Goal: Task Accomplishment & Management: Manage account settings

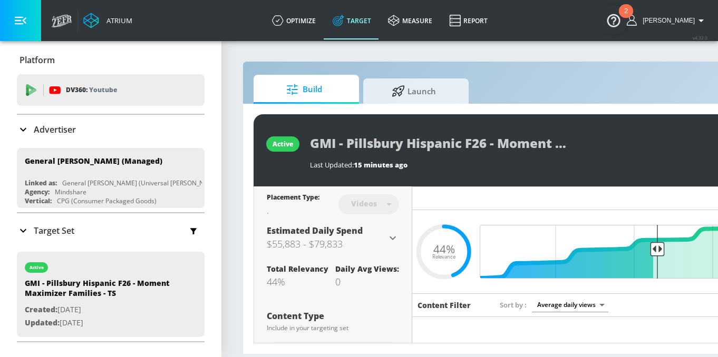
click at [82, 229] on div "Target Set" at bounding box center [111, 231] width 188 height 22
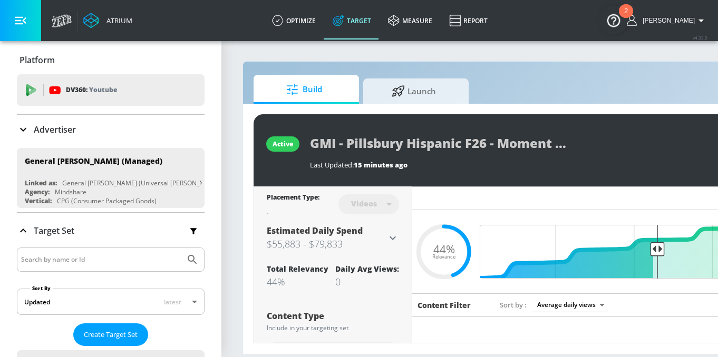
click at [96, 263] on input "Search by name or Id" at bounding box center [101, 260] width 160 height 14
type input "treats real joy"
click at [181, 248] on button "Submit Search" at bounding box center [192, 259] width 23 height 23
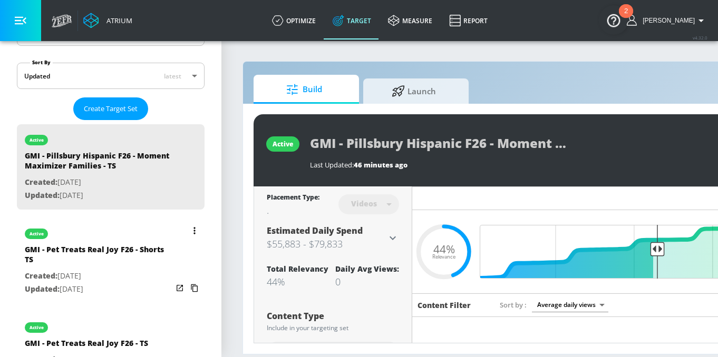
scroll to position [265, 0]
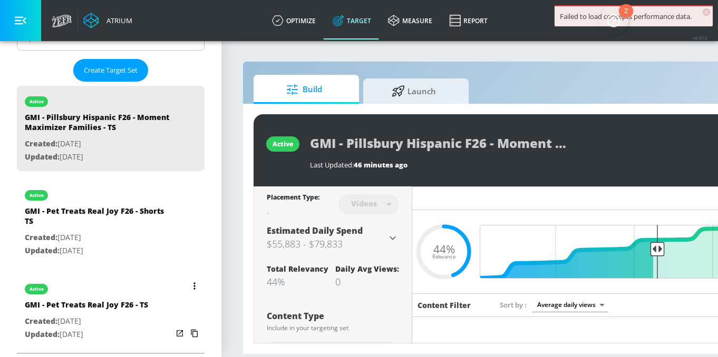
click at [131, 290] on div "active" at bounding box center [86, 287] width 123 height 26
type input "GMI - Pet Treats Real Joy F26 - TS"
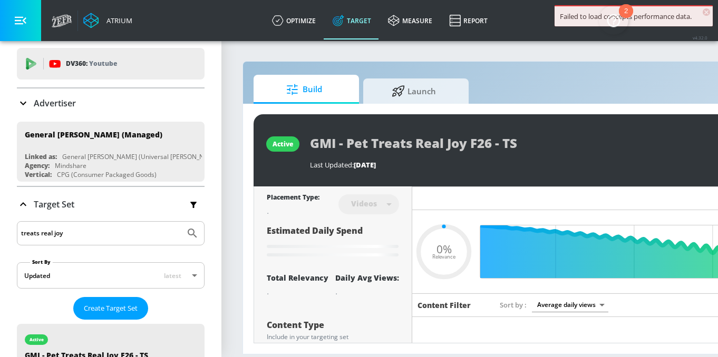
scroll to position [123, 0]
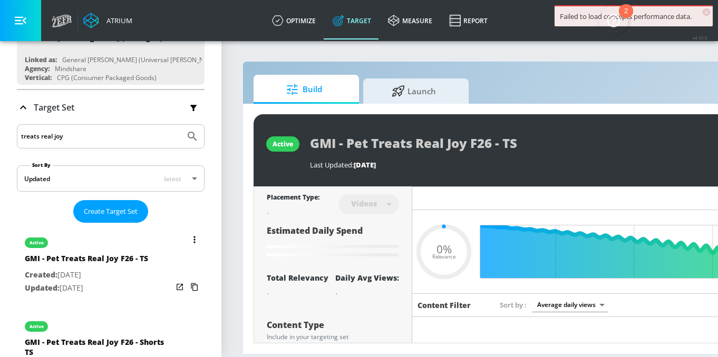
click at [187, 233] on button "list of Target Set" at bounding box center [194, 240] width 15 height 15
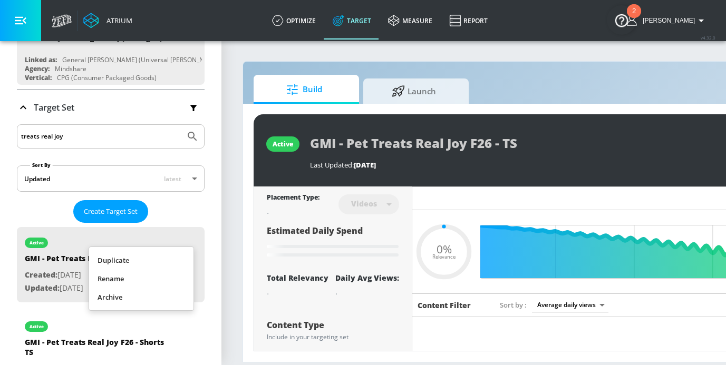
click at [172, 262] on li "Duplicate" at bounding box center [141, 260] width 104 height 18
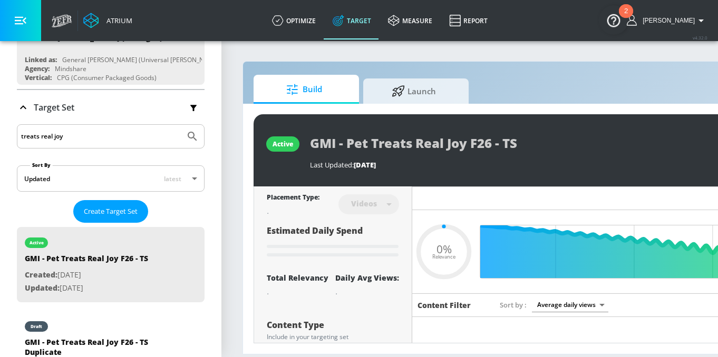
type input "0.6"
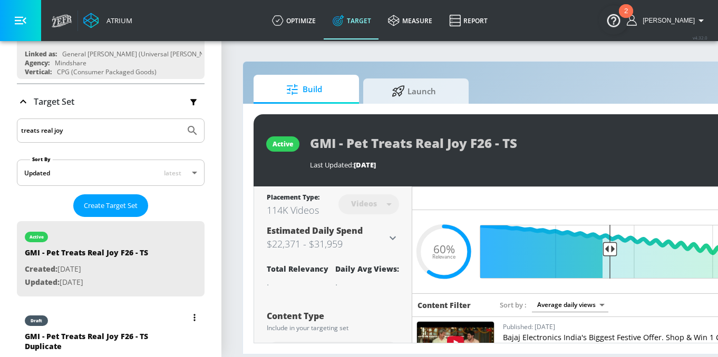
scroll to position [142, 0]
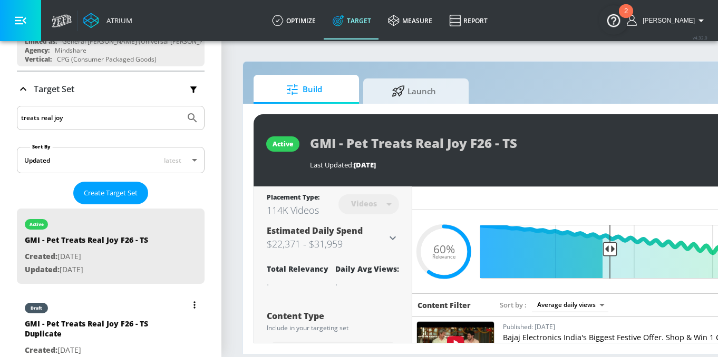
click at [137, 322] on div "GMI - Pet Treats Real Joy F26 - TS Duplicate" at bounding box center [99, 331] width 148 height 25
type input "GMI - Pet Treats Real Joy F26 - TS Duplicate"
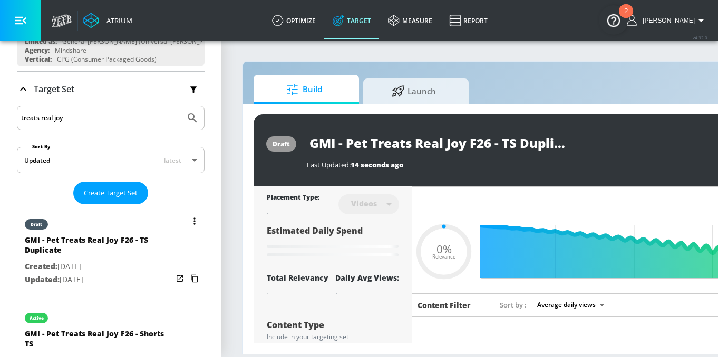
click at [187, 218] on button "list of Target Set" at bounding box center [194, 221] width 15 height 15
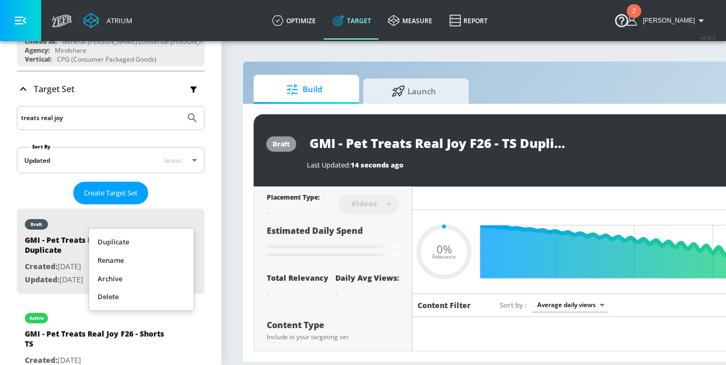
click at [151, 257] on li "Rename" at bounding box center [141, 260] width 104 height 18
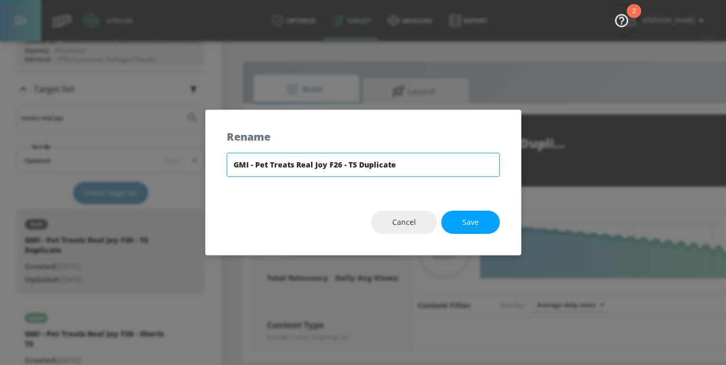
click at [371, 169] on input "GMI - Pet Treats Real Joy F26 - TS Duplicate" at bounding box center [363, 165] width 273 height 24
type input "0.05"
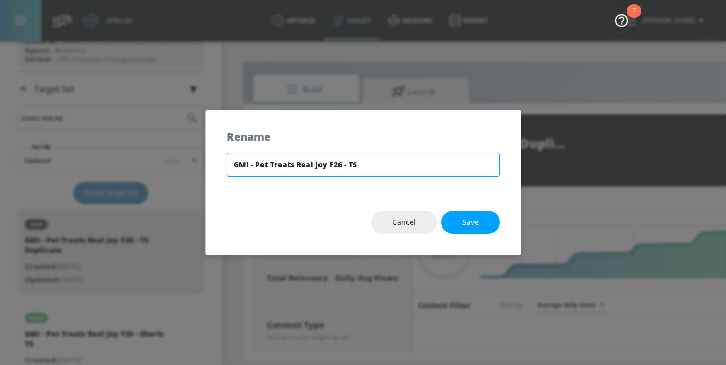
click at [347, 163] on input "GMI - Pet Treats Real Joy F26 - TS" at bounding box center [363, 165] width 273 height 24
type input "GMI - Pet Treats Real Joy F26 - CT TS"
drag, startPoint x: 366, startPoint y: 164, endPoint x: 229, endPoint y: 166, distance: 136.6
click at [229, 166] on input "GMI - Pet Treats Real Joy F26 - CT TS" at bounding box center [363, 165] width 273 height 24
type input "0.6"
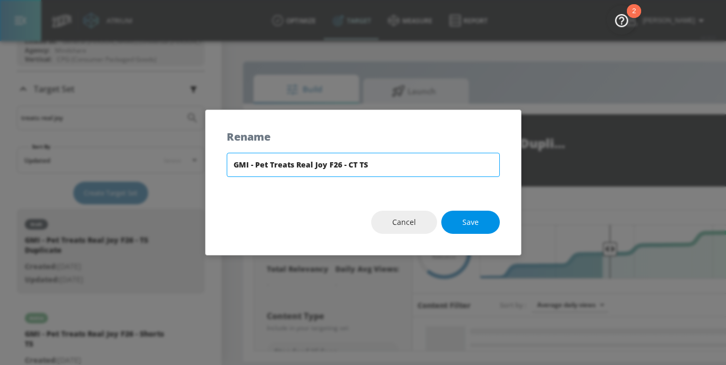
type input "GMI - Pet Treats Real Joy F26 - CT TS"
click at [484, 223] on button "Save" at bounding box center [470, 223] width 59 height 24
type input "GMI - Pet Treats Real Joy F26 - CT TS"
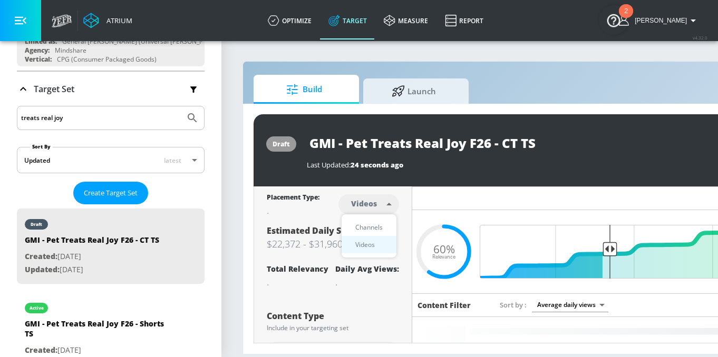
click at [365, 201] on body "Atrium optimize Target measure Report optimize Target measure Report v 4.32.0 […" at bounding box center [359, 178] width 718 height 357
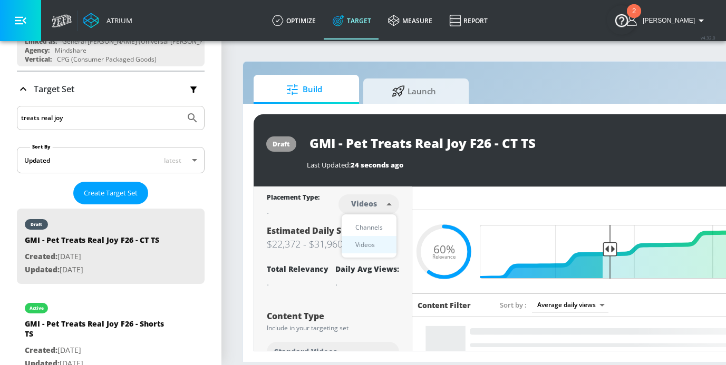
click at [373, 225] on div "Channels" at bounding box center [369, 227] width 38 height 11
type input "channels"
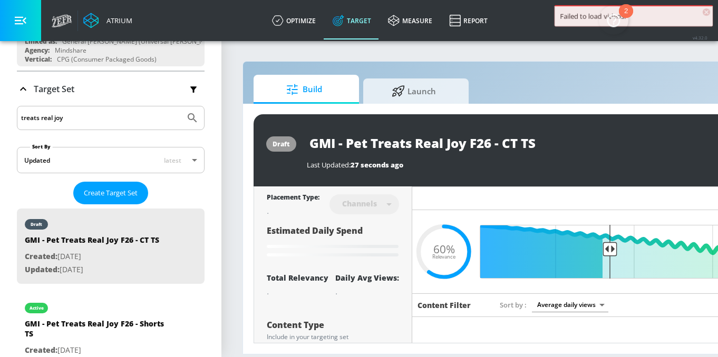
click at [705, 9] on span "×" at bounding box center [706, 11] width 7 height 7
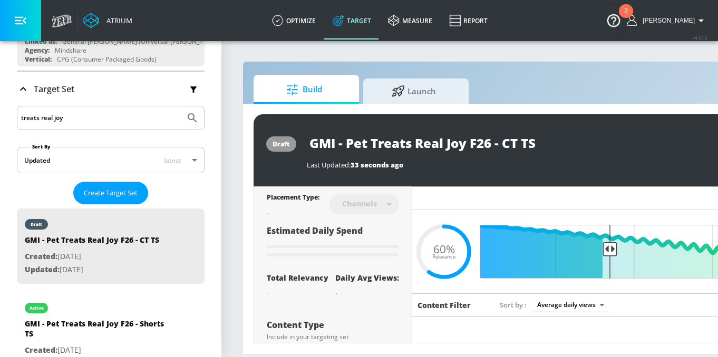
type input "GMI - Pet Treats Real Joy F26 - TS Duplicate"
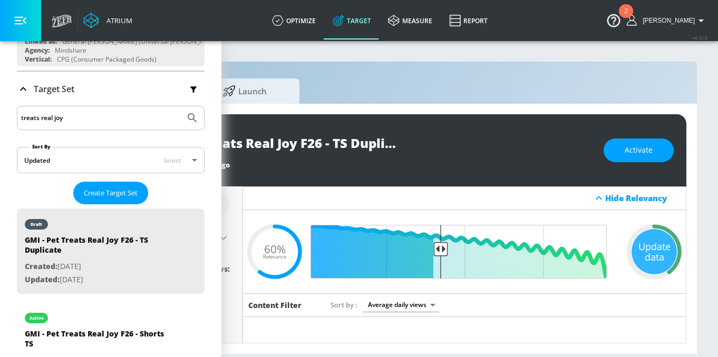
scroll to position [0, 169]
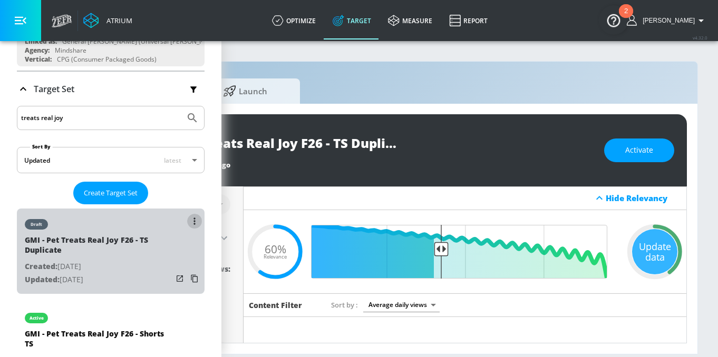
click at [193, 219] on button "list of Target Set" at bounding box center [194, 221] width 15 height 15
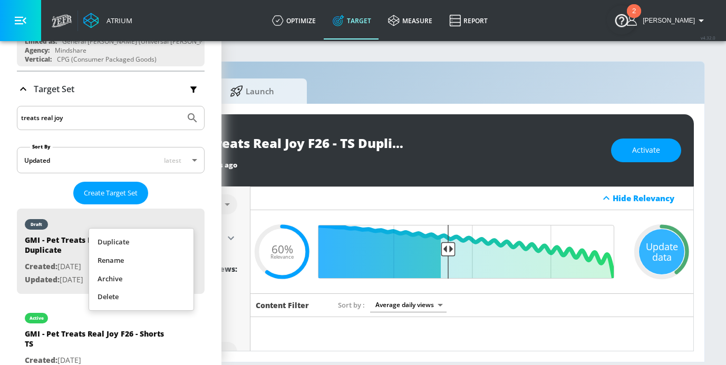
click at [156, 260] on li "Rename" at bounding box center [141, 260] width 104 height 18
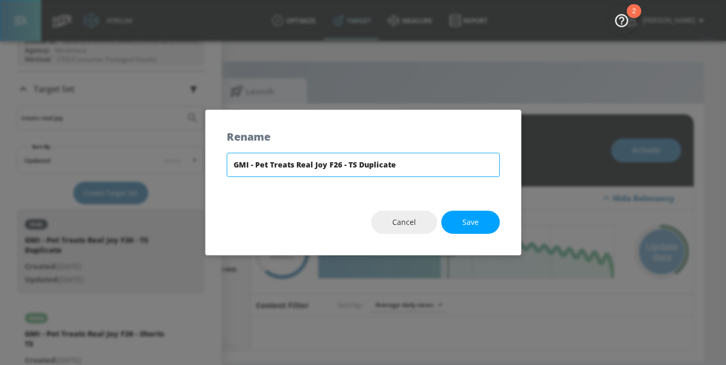
click at [362, 162] on input "GMI - Pet Treats Real Joy F26 - TS Duplicate" at bounding box center [363, 165] width 273 height 24
click at [347, 162] on input "GMI - Pet Treats Real Joy F26 - TS" at bounding box center [363, 165] width 273 height 24
type input "GMI - Pet Treats Real Joy F26 - CT TS"
click at [376, 179] on div "GMI - Pet Treats Real Joy F26 - CT TS" at bounding box center [363, 171] width 315 height 37
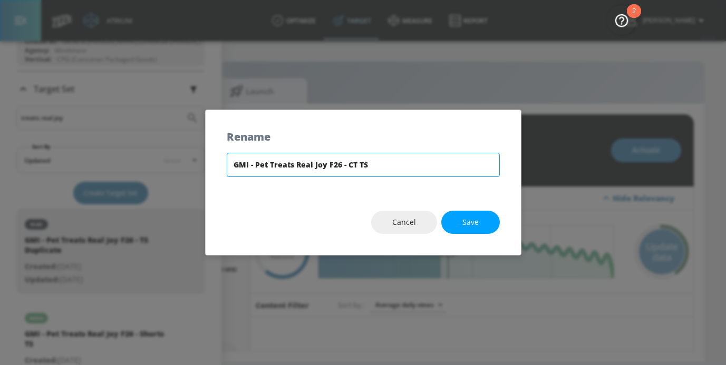
click at [376, 159] on input "GMI - Pet Treats Real Joy F26 - CT TS" at bounding box center [363, 165] width 273 height 24
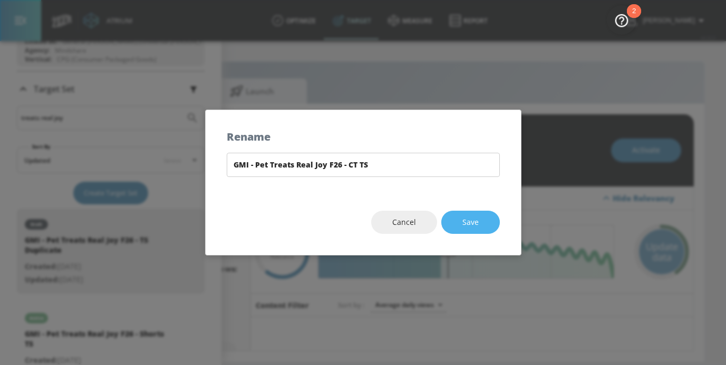
click at [474, 222] on span "Save" at bounding box center [470, 222] width 16 height 13
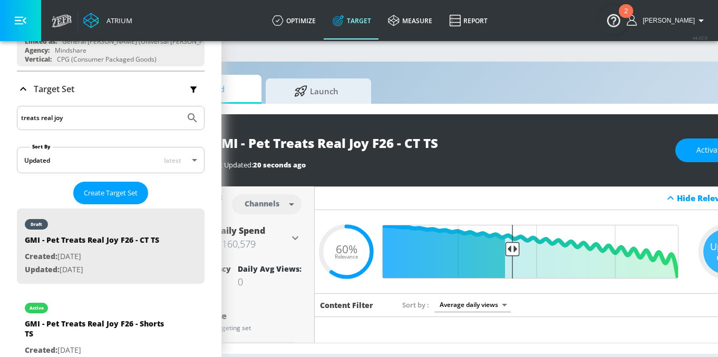
scroll to position [0, 84]
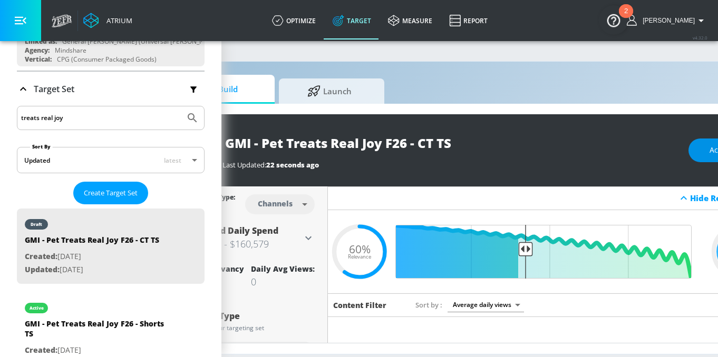
click at [710, 160] on button "Activate" at bounding box center [724, 151] width 70 height 24
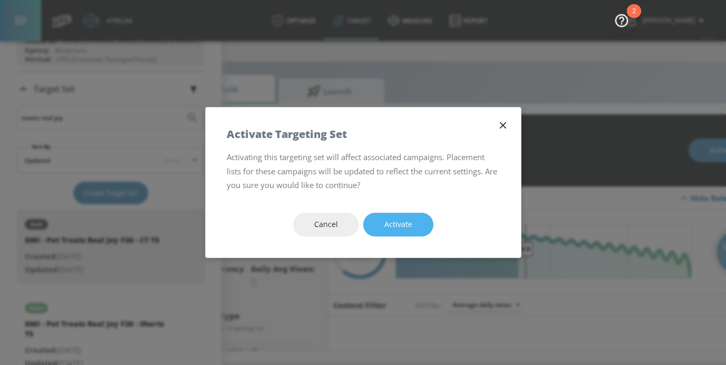
click at [397, 225] on span "Activate" at bounding box center [398, 224] width 28 height 13
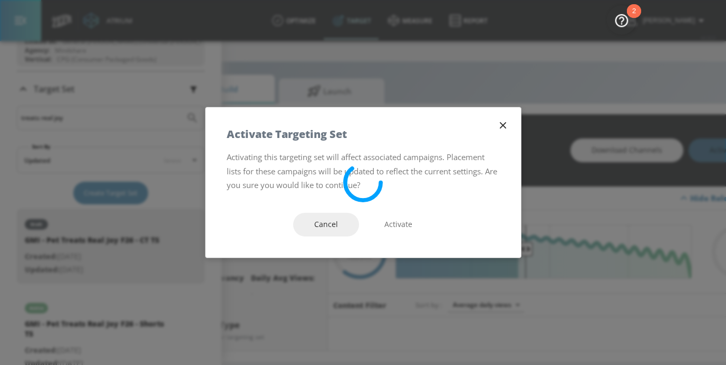
type input "GMI - Pet Treats Real Joy F26 - TS Duplicate"
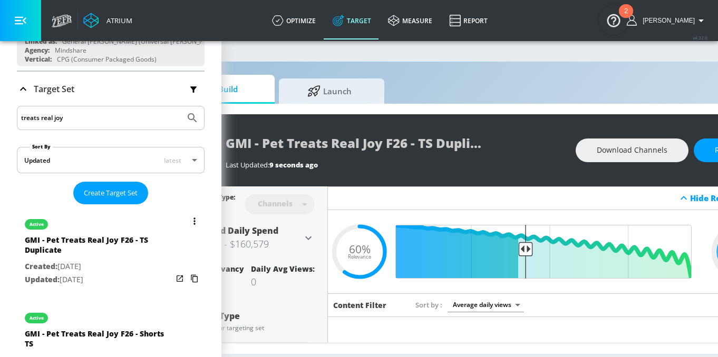
click at [194, 220] on icon "list of Target Set" at bounding box center [195, 221] width 2 height 7
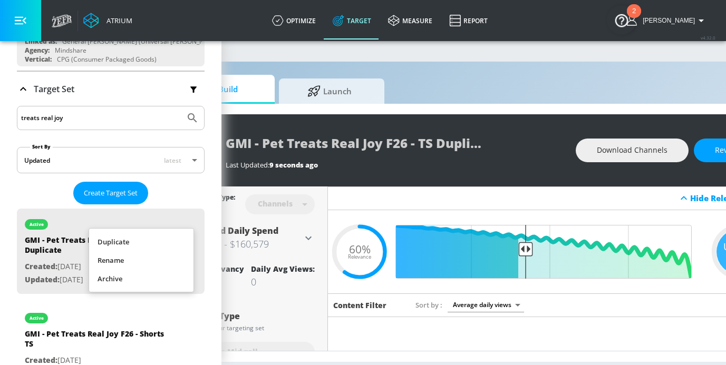
click at [178, 254] on li "Rename" at bounding box center [141, 260] width 104 height 18
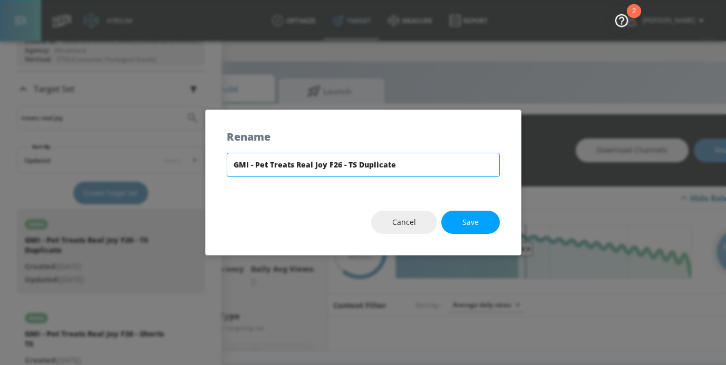
click at [388, 163] on input "GMI - Pet Treats Real Joy F26 - TS Duplicate" at bounding box center [363, 165] width 273 height 24
click at [347, 162] on input "GMI - Pet Treats Real Joy F26 - TS" at bounding box center [363, 165] width 273 height 24
click at [366, 165] on input "GMI - Pet Treats Real Joy F26 - CT TS" at bounding box center [363, 165] width 273 height 24
type input "GMI - Pet Treats Real Joy F26 - CT TS"
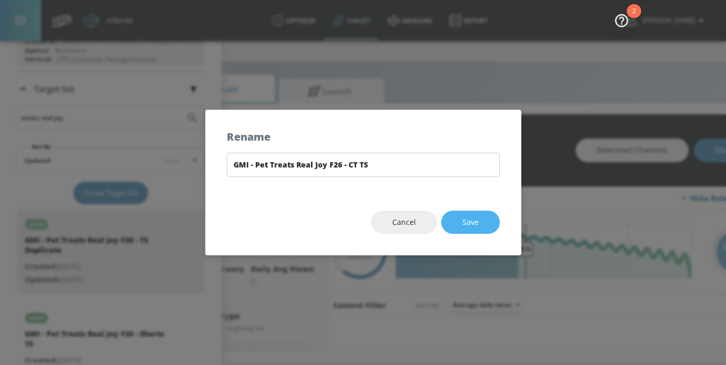
click at [470, 220] on span "Save" at bounding box center [470, 222] width 16 height 13
type input "GMI - Pet Treats Real Joy F26 - CT TS"
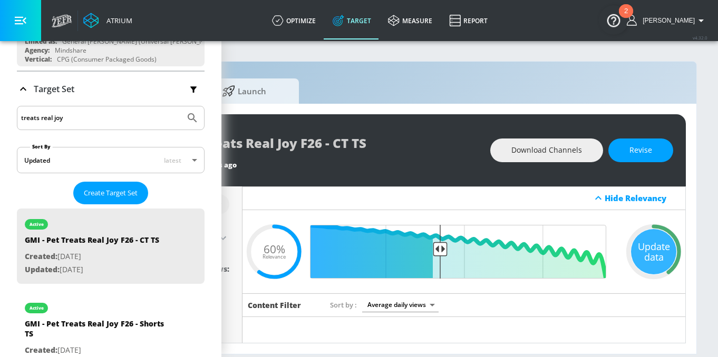
scroll to position [0, 0]
